Goal: Task Accomplishment & Management: Complete application form

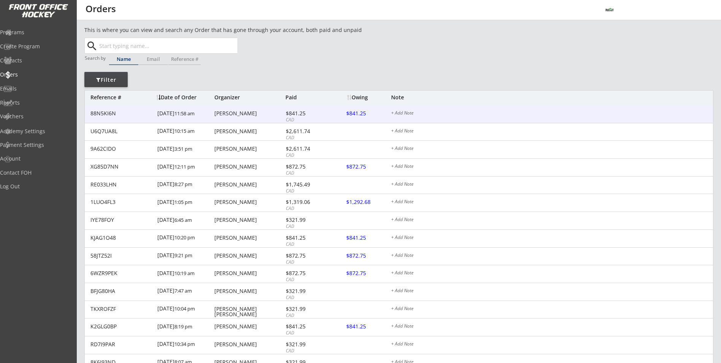
click at [128, 120] on div "88N5KI6N [DATE] 11:58 am [PERSON_NAME] $841.25 CAD $841.25 + Add Note" at bounding box center [399, 114] width 628 height 18
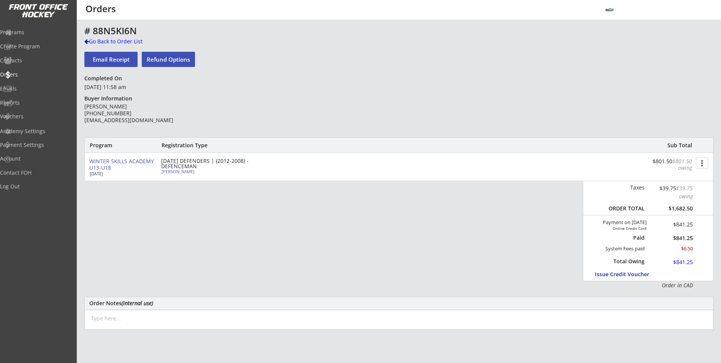
click at [169, 174] on div "WINTER SKILLS ACADEMY U13-U18 [DATE] [DATE] DEFENDERS | (2012-2008) - DEFENCEMA…" at bounding box center [399, 167] width 628 height 28
click at [169, 173] on div "[PERSON_NAME]" at bounding box center [204, 171] width 85 height 4
select select ""Defense""
select select ""U15 DIV 1""
select select ""AL""
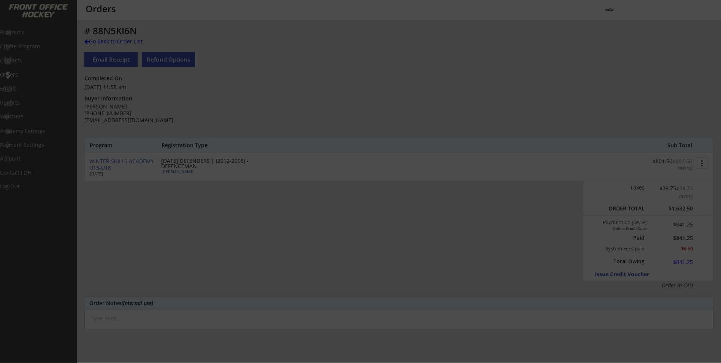
type input "[DEMOGRAPHIC_DATA]"
type input "Trying out for Buffs U16AA"
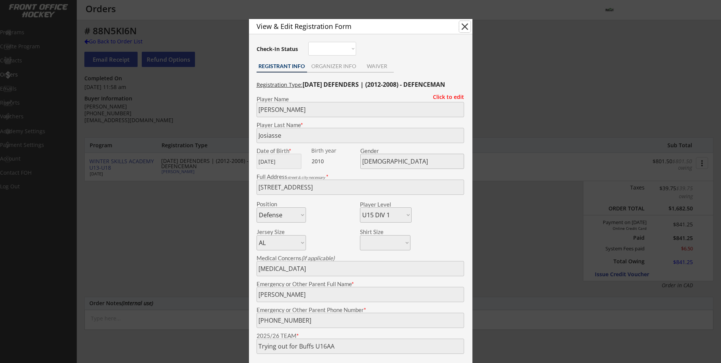
click at [462, 29] on button "close" at bounding box center [464, 26] width 11 height 11
select select ""PLACEHOLDER_1427118222253""
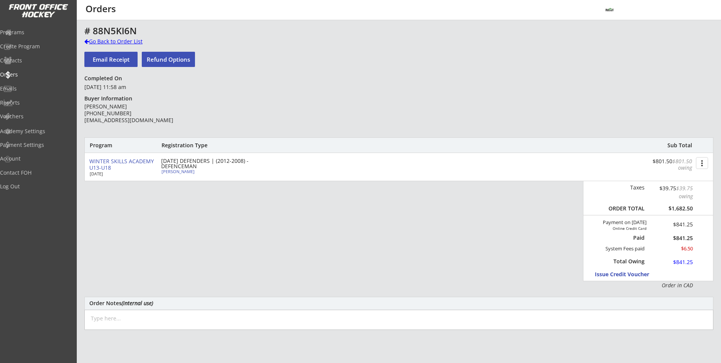
click at [117, 41] on div "Go Back to Order List" at bounding box center [123, 42] width 78 height 8
